Goal: Navigation & Orientation: Understand site structure

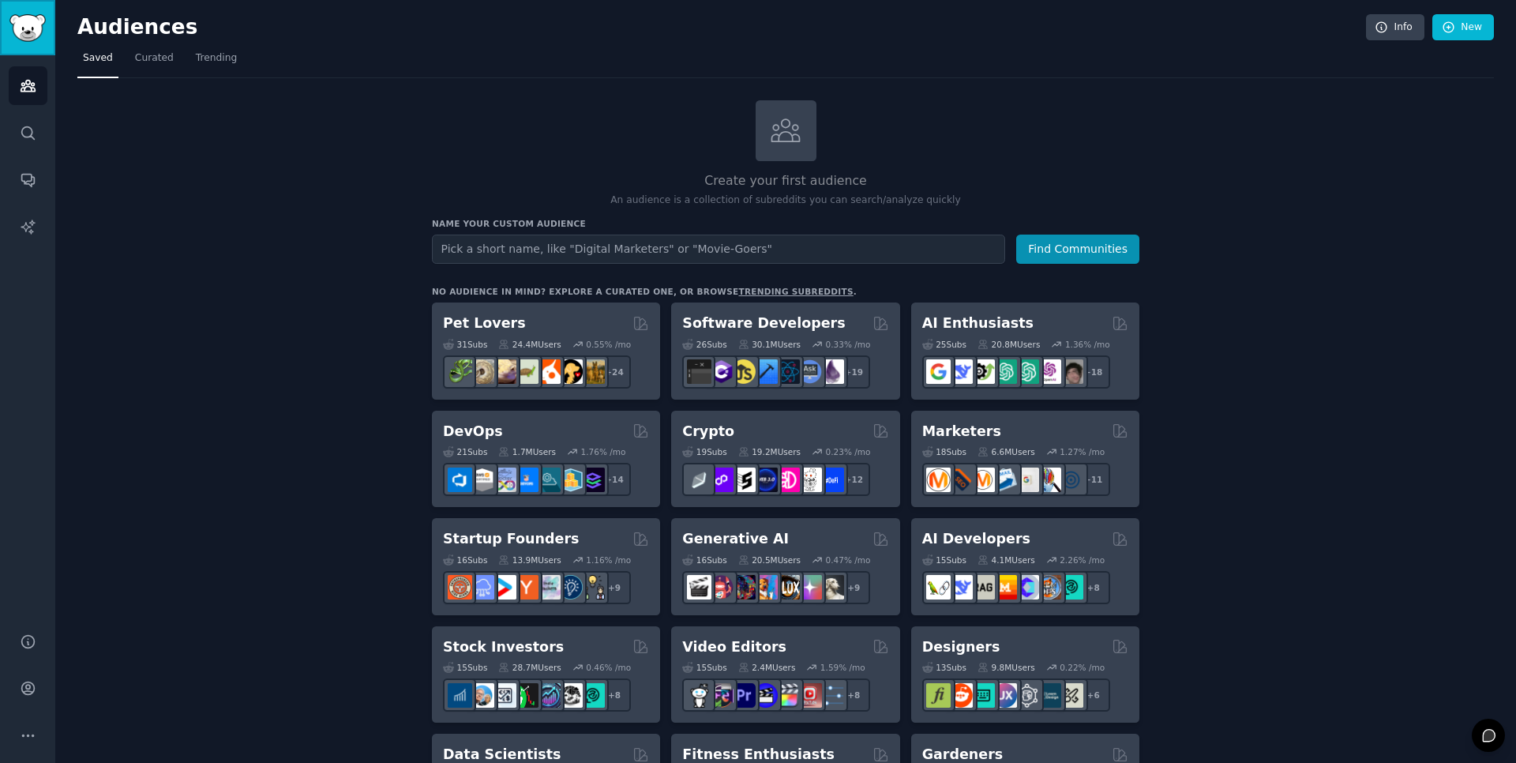
click at [25, 23] on img "Sidebar" at bounding box center [27, 28] width 36 height 28
click at [24, 91] on icon "Sidebar" at bounding box center [28, 86] width 14 height 11
click at [24, 178] on icon "Sidebar" at bounding box center [28, 179] width 17 height 17
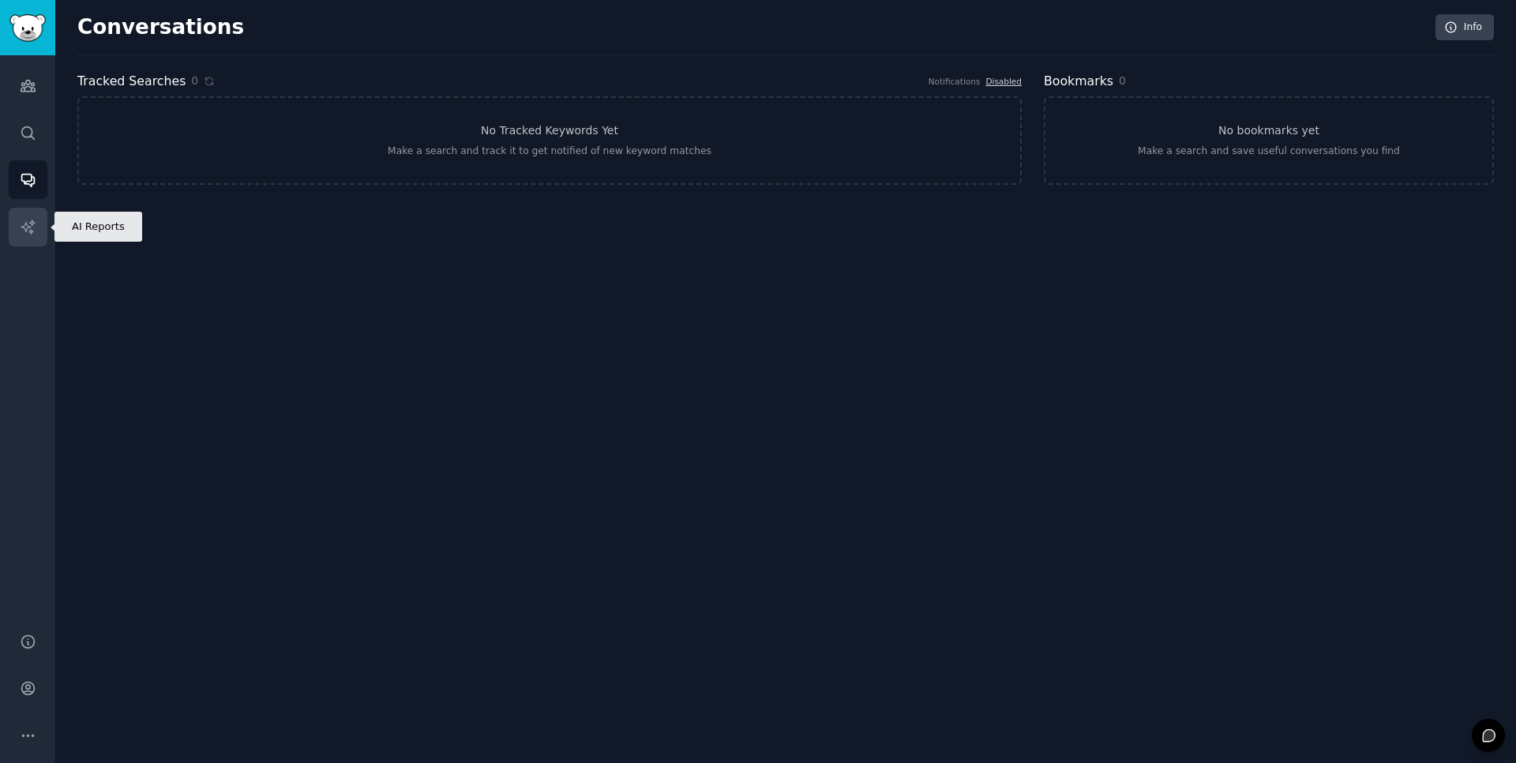
click at [25, 236] on link "AI Reports" at bounding box center [28, 227] width 39 height 39
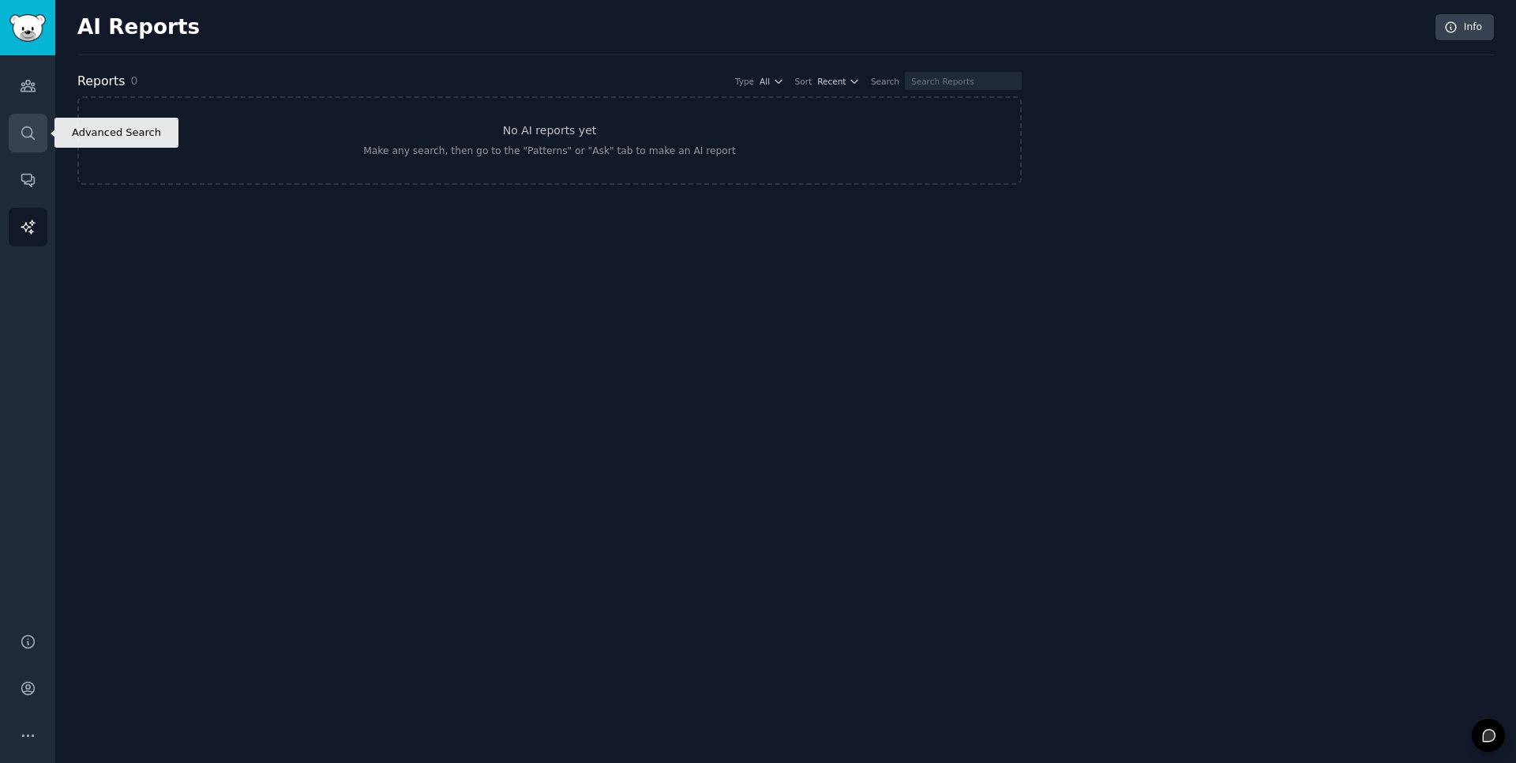
click at [20, 142] on link "Search" at bounding box center [28, 133] width 39 height 39
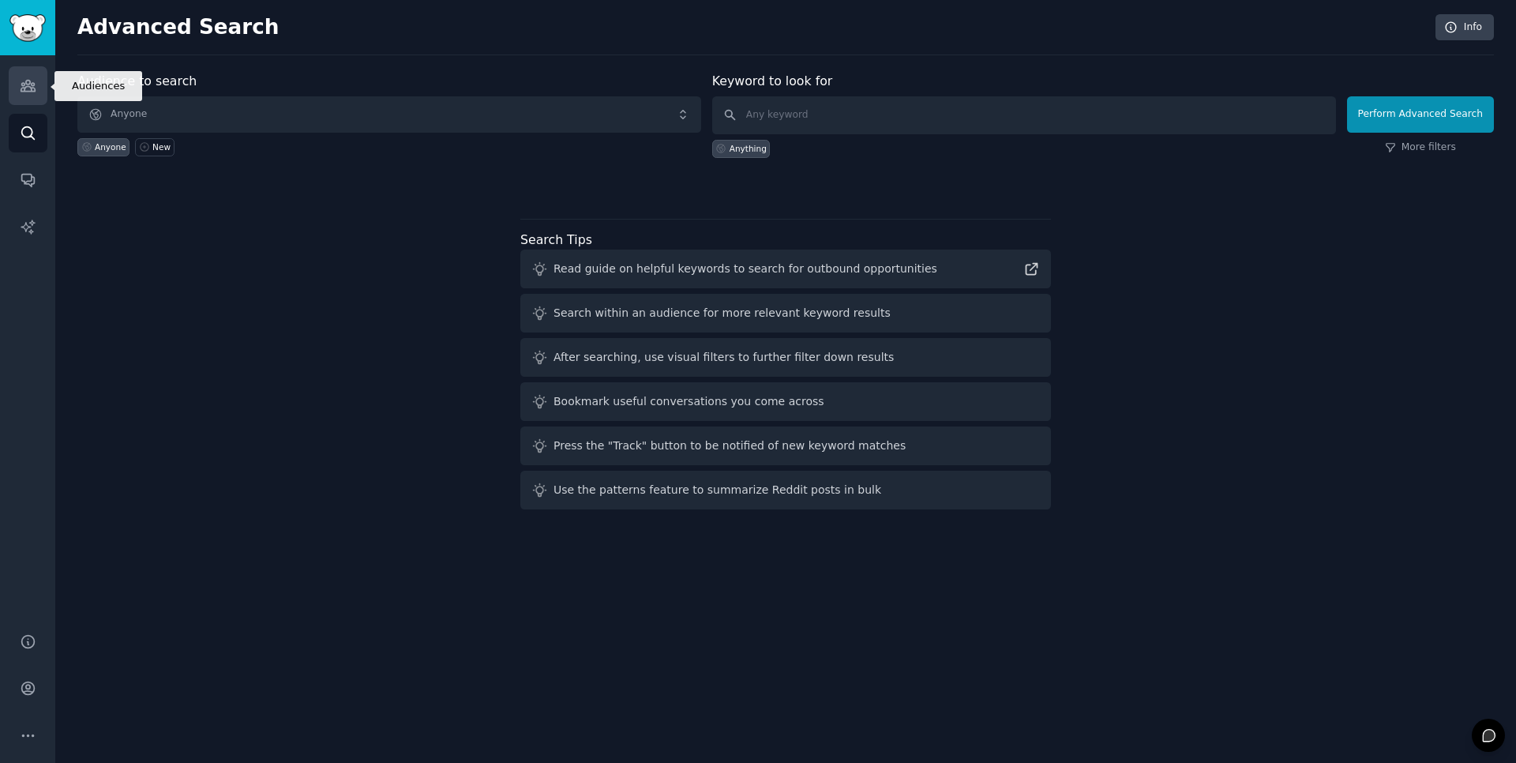
click at [32, 91] on icon "Sidebar" at bounding box center [28, 86] width 14 height 11
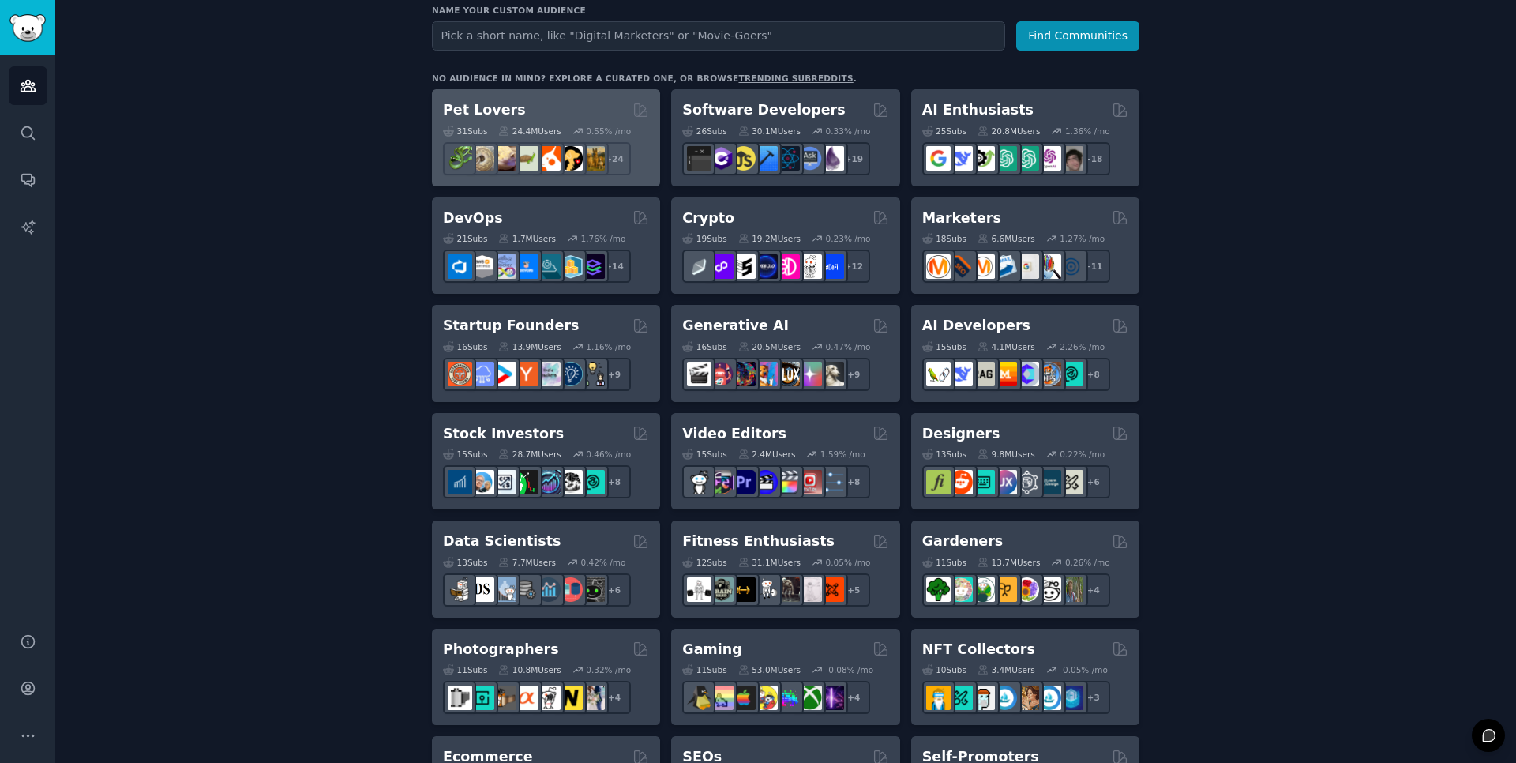
scroll to position [143, 0]
